Goal: Task Accomplishment & Management: Manage account settings

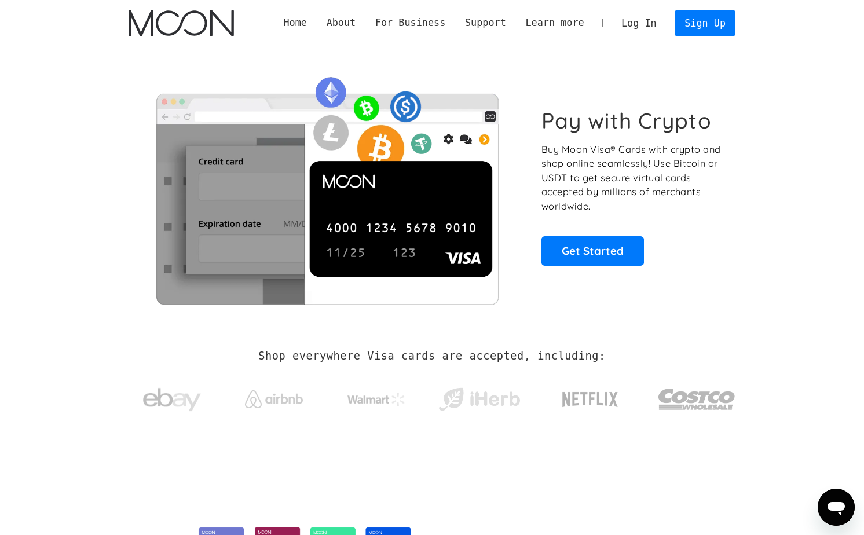
click at [656, 17] on link "Log In" at bounding box center [638, 22] width 54 height 25
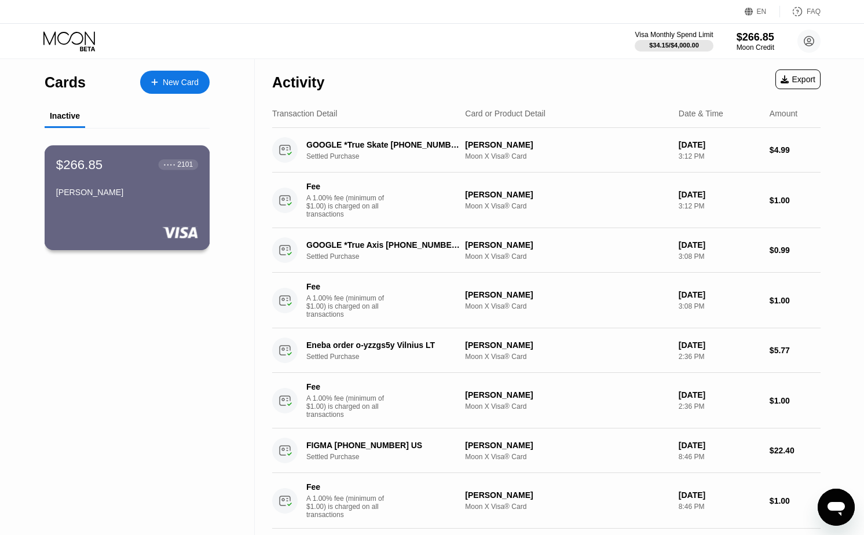
click at [152, 187] on div "$266.85 ● ● ● ● 2101 [PERSON_NAME]" at bounding box center [127, 179] width 142 height 45
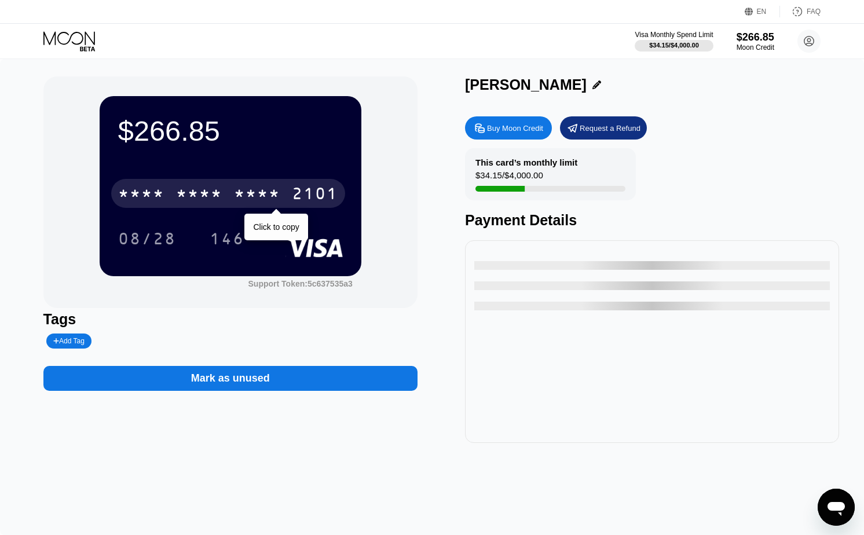
click at [262, 195] on div "* * * *" at bounding box center [257, 195] width 46 height 19
